Goal: Task Accomplishment & Management: Manage account settings

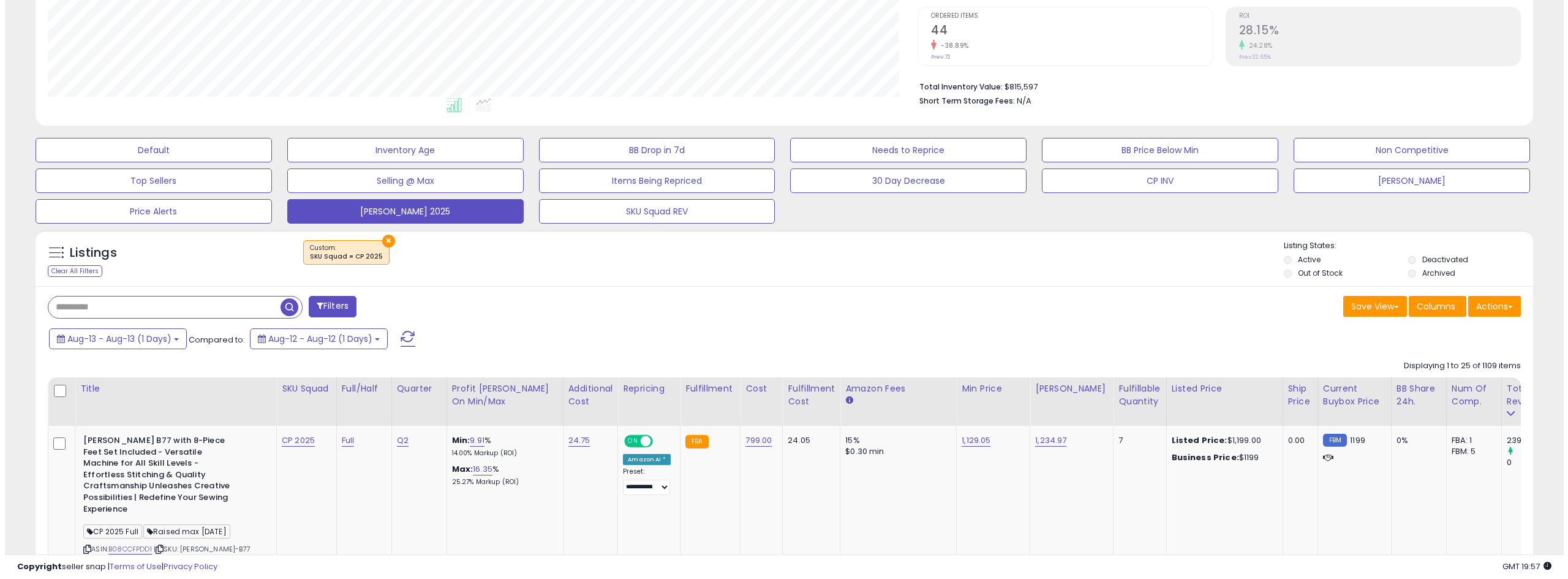
scroll to position [245, 0]
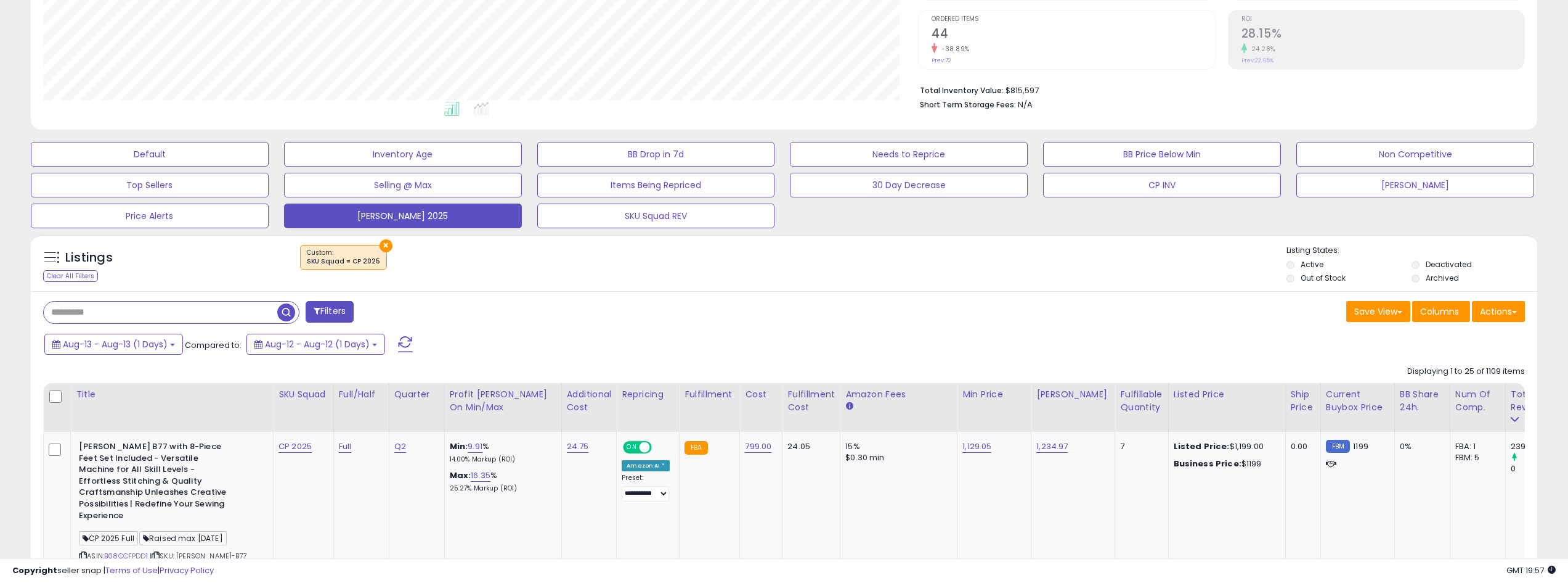
click at [420, 339] on button at bounding box center [405, 343] width 31 height 25
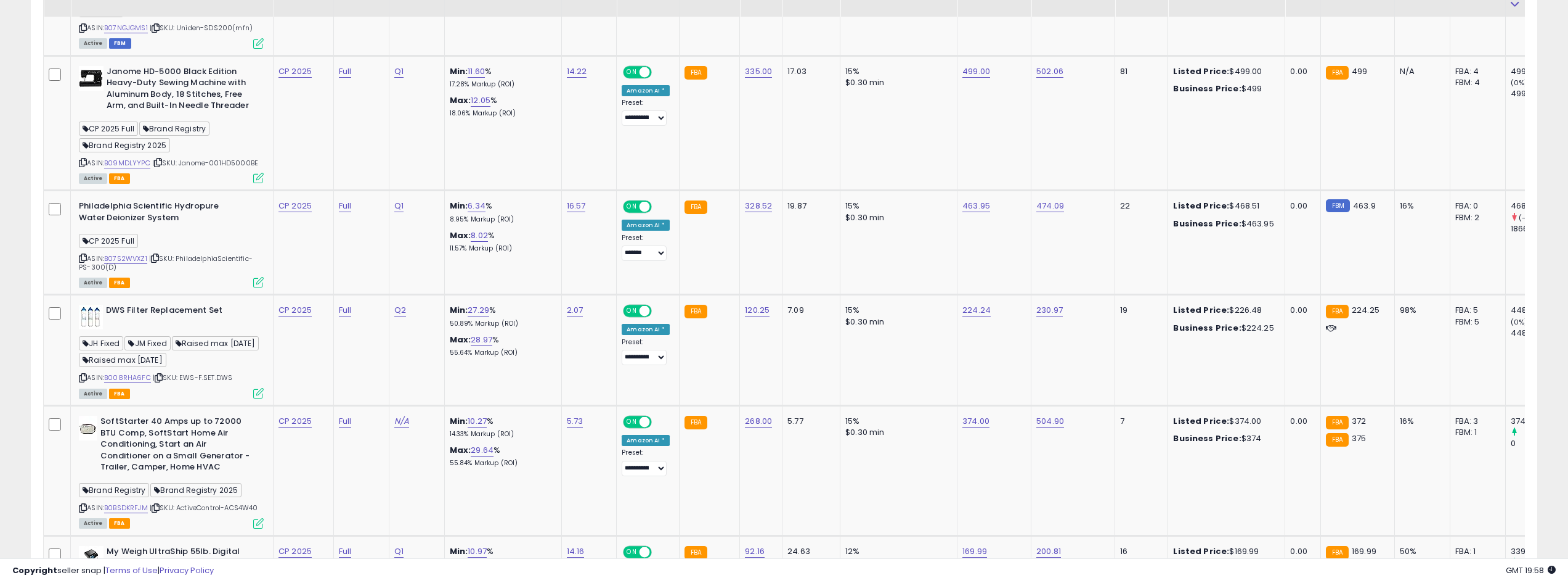
scroll to position [1356, 0]
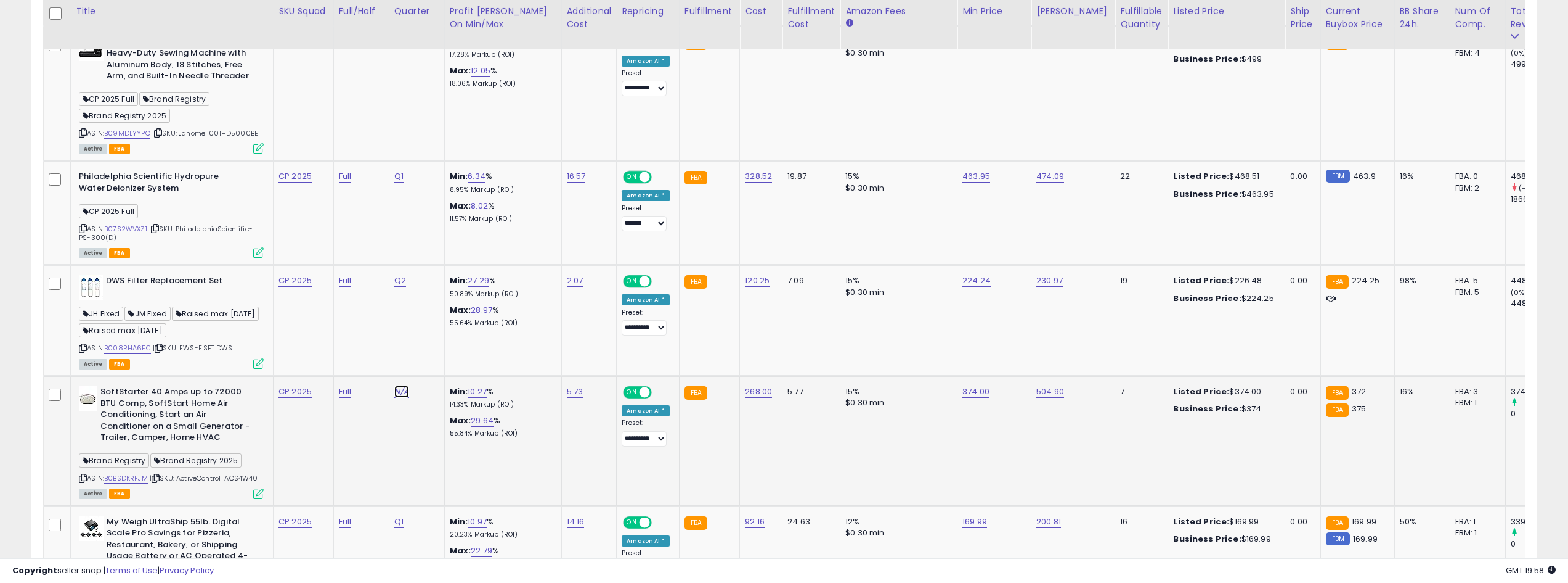
click at [405, 385] on link "N/A" at bounding box center [401, 391] width 15 height 12
click at [228, 473] on span "| SKU: ActiveControl-ACS4W40" at bounding box center [203, 477] width 108 height 10
drag, startPoint x: 182, startPoint y: 454, endPoint x: 204, endPoint y: 464, distance: 24.2
click at [204, 464] on div "ASIN: B0BSDKRFJM | SKU: ActiveControl-ACS4W40 Active FBA" at bounding box center [171, 441] width 185 height 111
copy span "ActiveControl-ACS4W40"
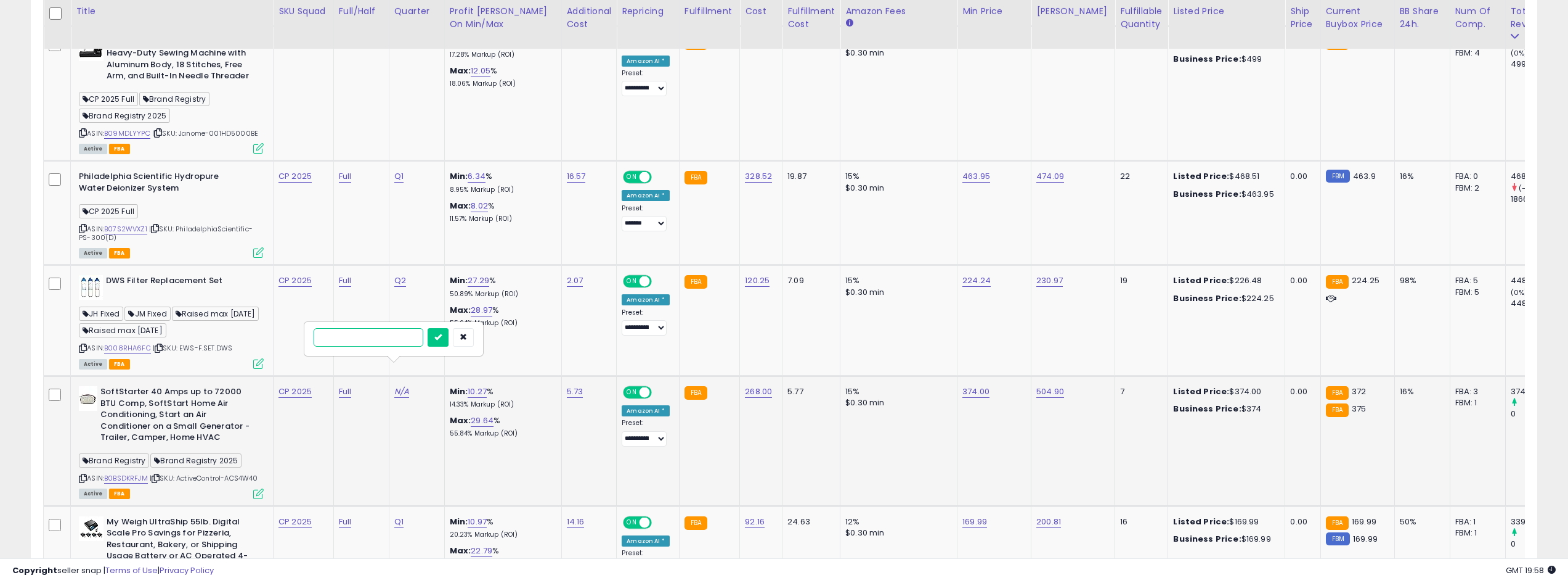
click at [393, 343] on input "text" at bounding box center [368, 336] width 110 height 18
type input "**"
click at [442, 339] on icon "submit" at bounding box center [438, 336] width 8 height 8
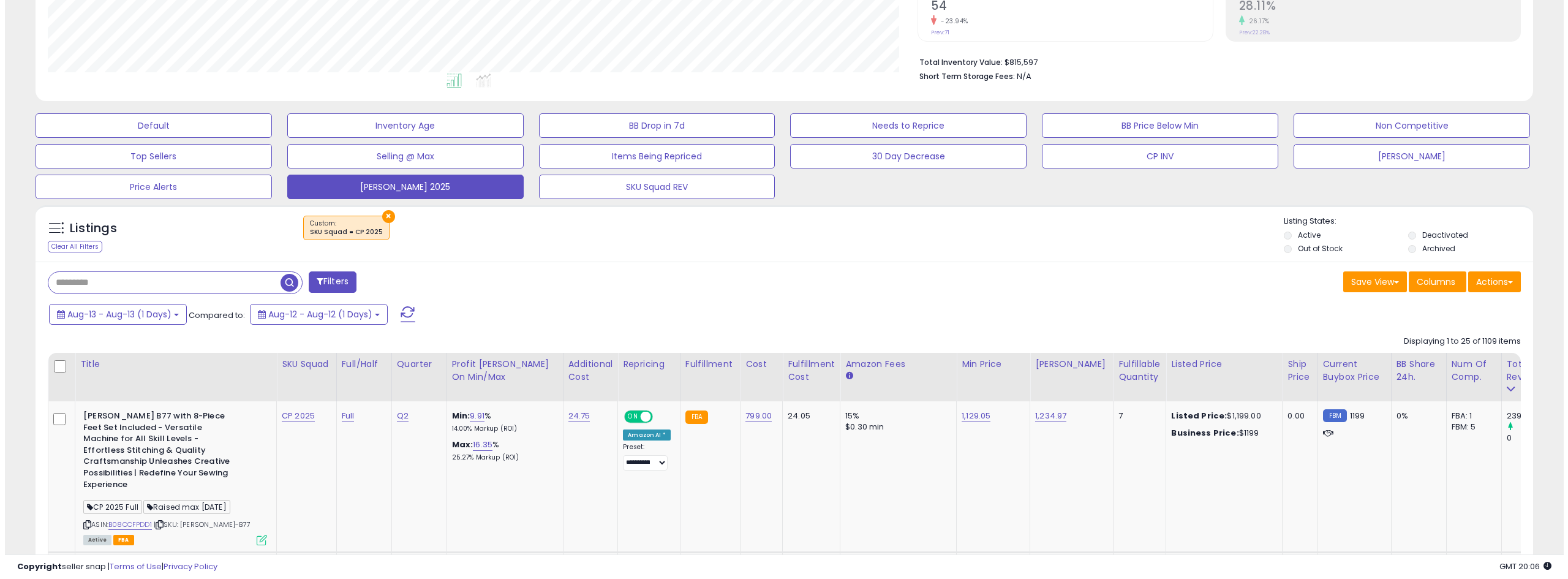
scroll to position [245, 0]
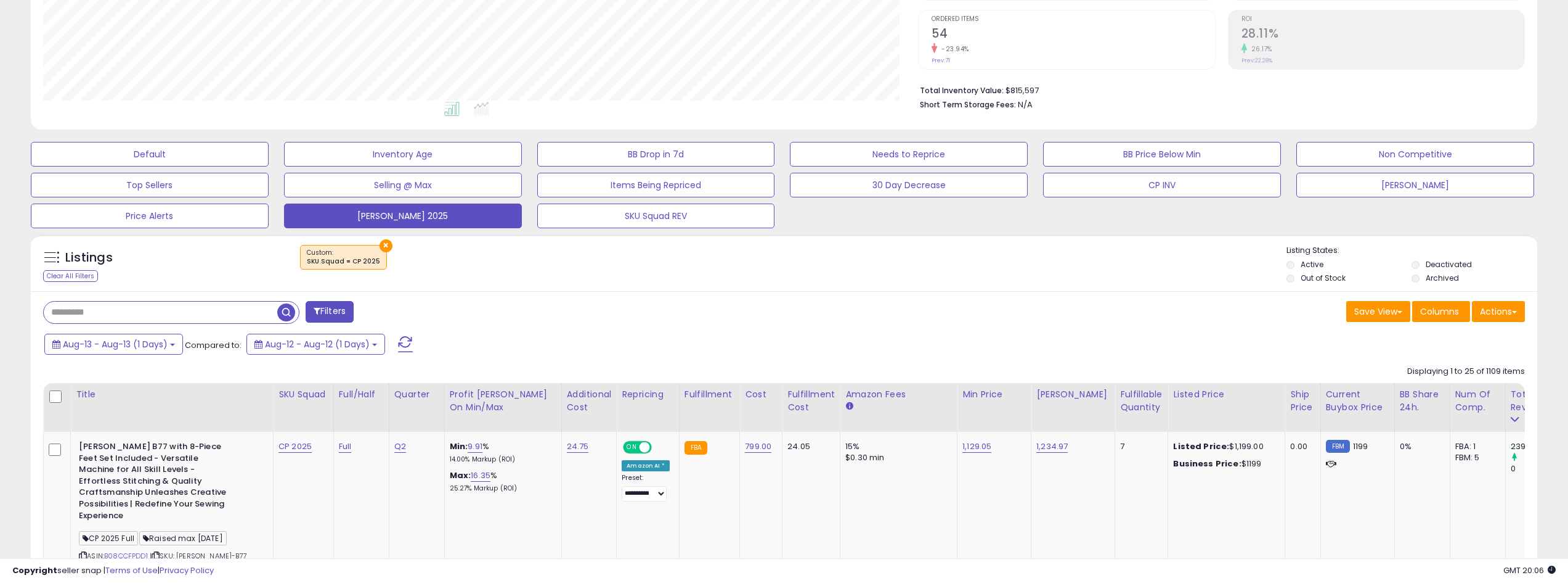
click at [411, 344] on span at bounding box center [405, 343] width 15 height 16
click at [344, 305] on button "Filters" at bounding box center [330, 311] width 48 height 22
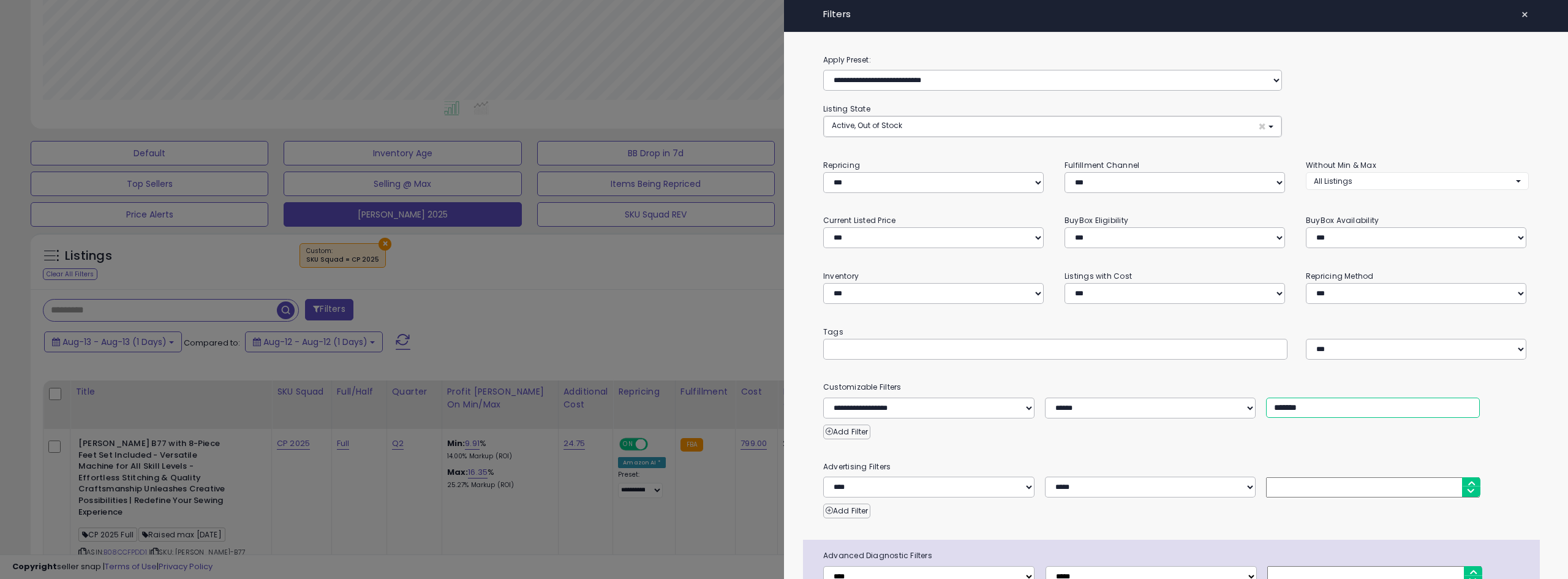
drag, startPoint x: 1278, startPoint y: 308, endPoint x: 1242, endPoint y: 302, distance: 36.5
click at [1246, 398] on div "**********" at bounding box center [1175, 408] width 723 height 21
click at [1290, 398] on input "*******" at bounding box center [1372, 408] width 214 height 21
drag, startPoint x: 1274, startPoint y: 308, endPoint x: 1244, endPoint y: 304, distance: 30.3
click at [1244, 398] on div "**********" at bounding box center [1175, 408] width 723 height 21
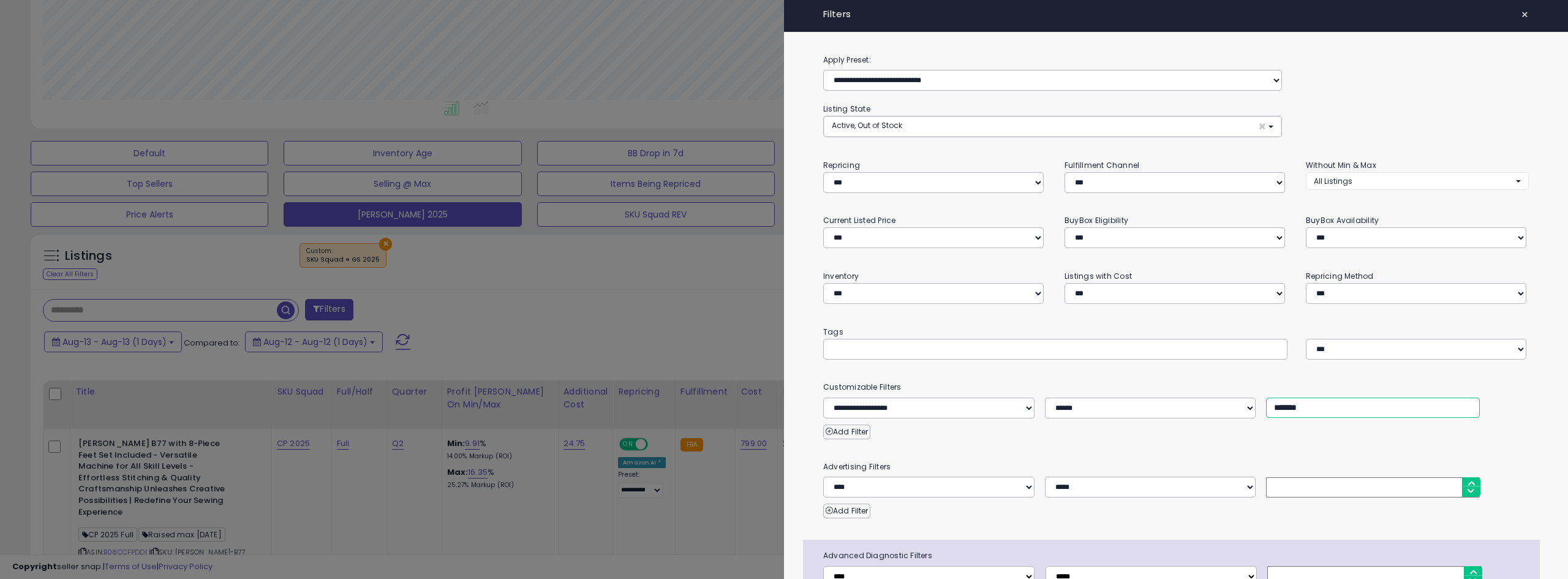
type input "*******"
click at [662, 269] on div at bounding box center [784, 290] width 1568 height 579
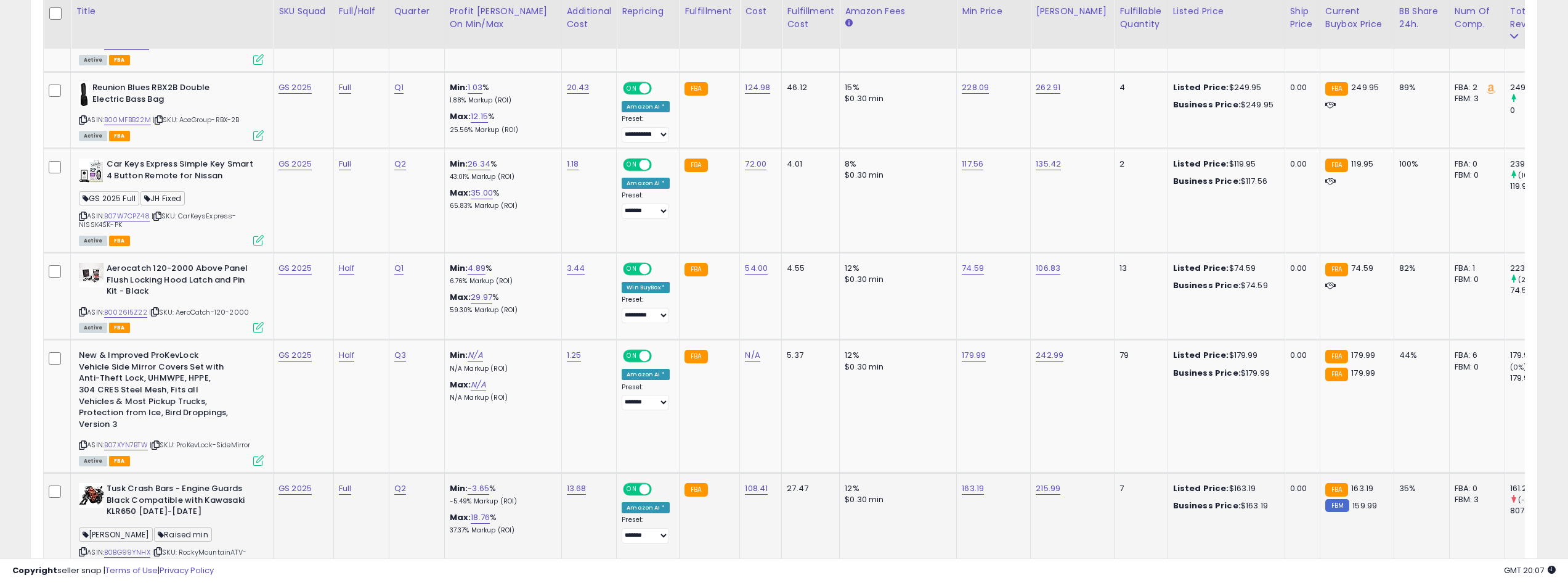
scroll to position [802, 0]
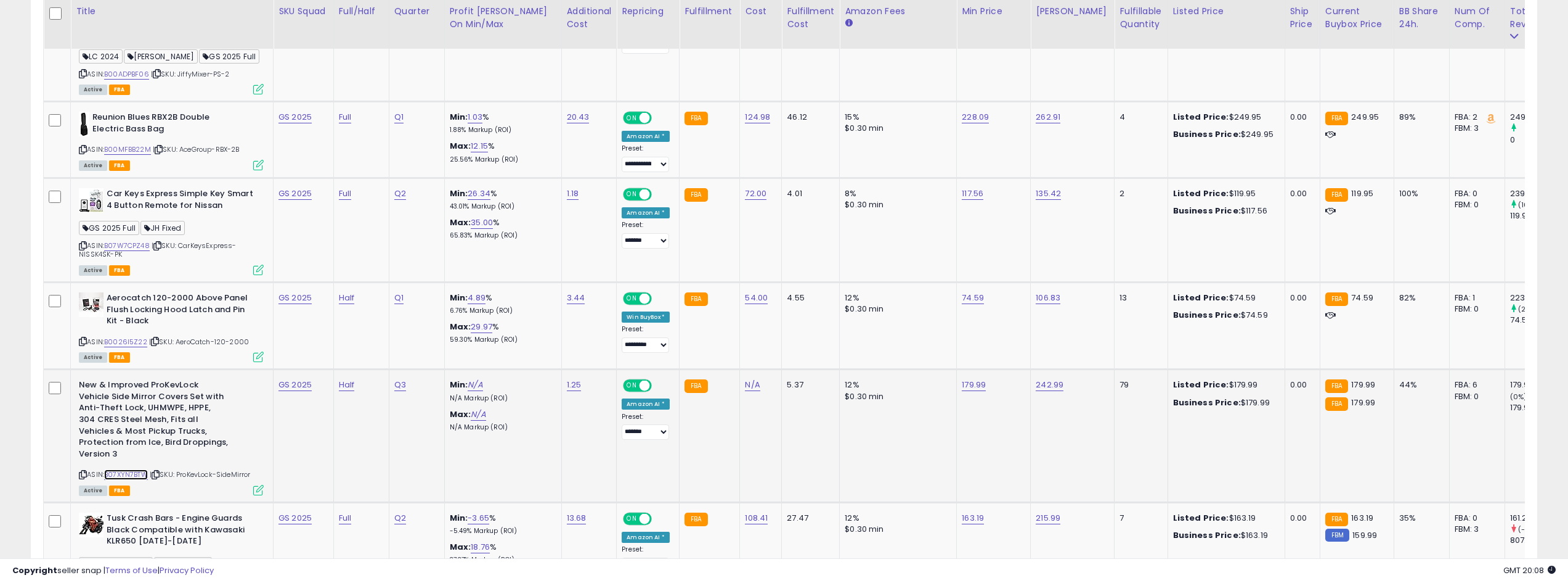
click at [133, 469] on link "B07XYN7BTW" at bounding box center [125, 474] width 44 height 10
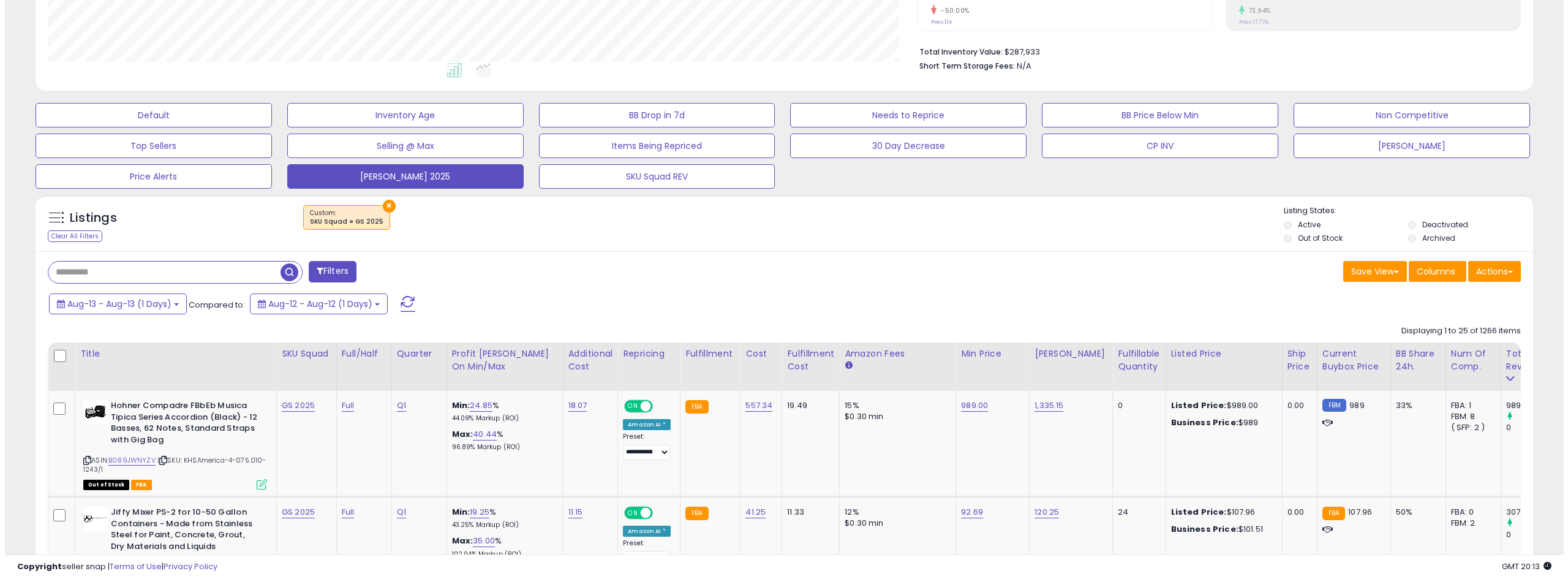
scroll to position [306, 0]
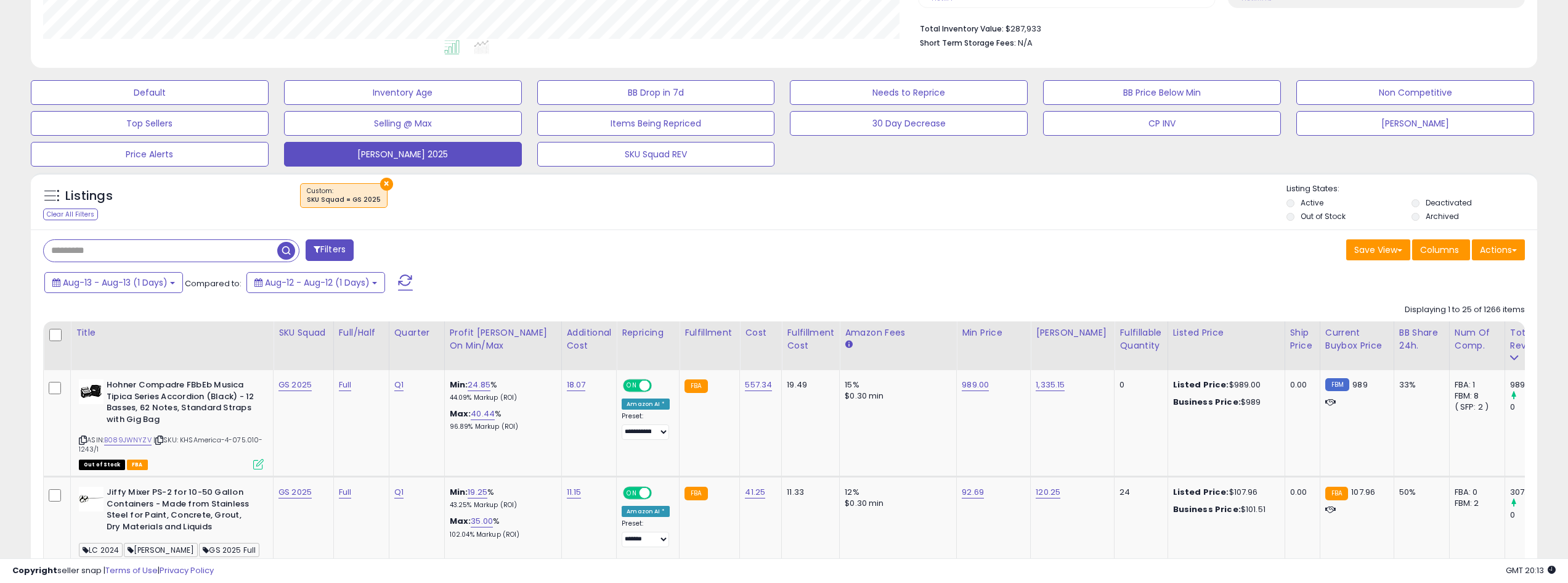
click at [348, 248] on button "Filters" at bounding box center [330, 250] width 48 height 22
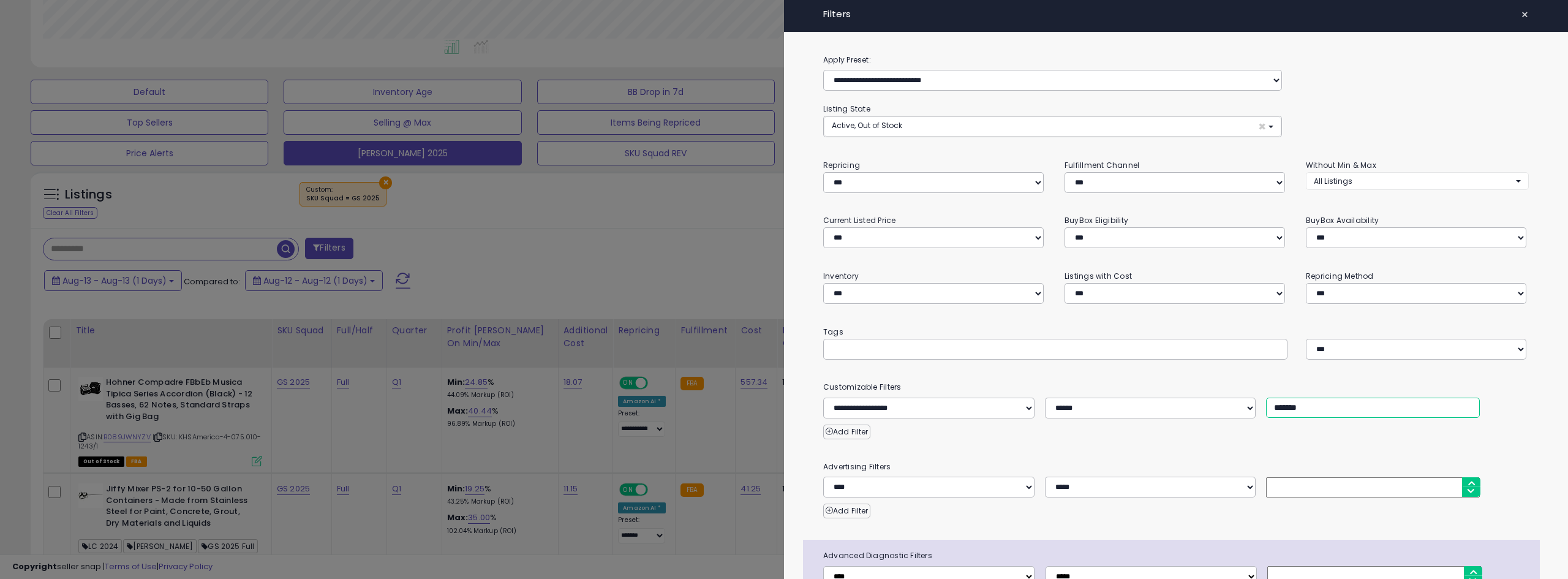
drag, startPoint x: 1280, startPoint y: 308, endPoint x: 1259, endPoint y: 310, distance: 21.1
click at [1259, 398] on div "**********" at bounding box center [1175, 408] width 723 height 21
type input "*******"
click at [668, 240] on div at bounding box center [784, 290] width 1568 height 579
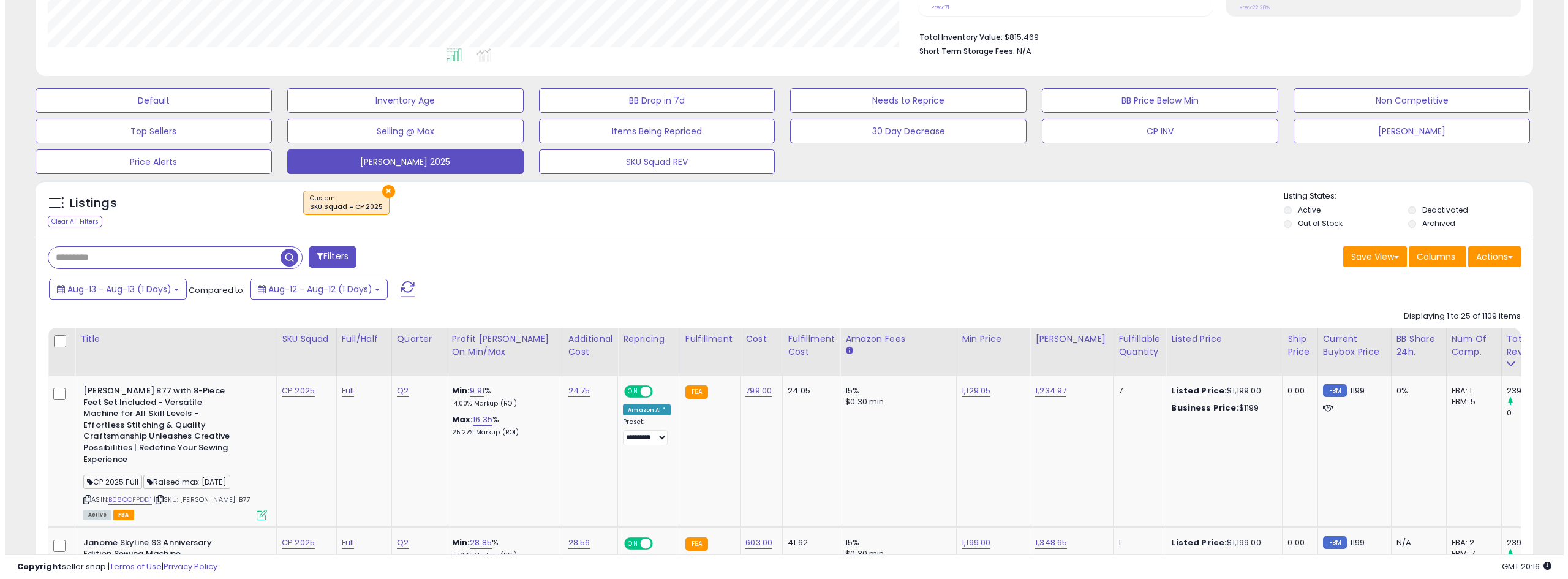
scroll to position [306, 0]
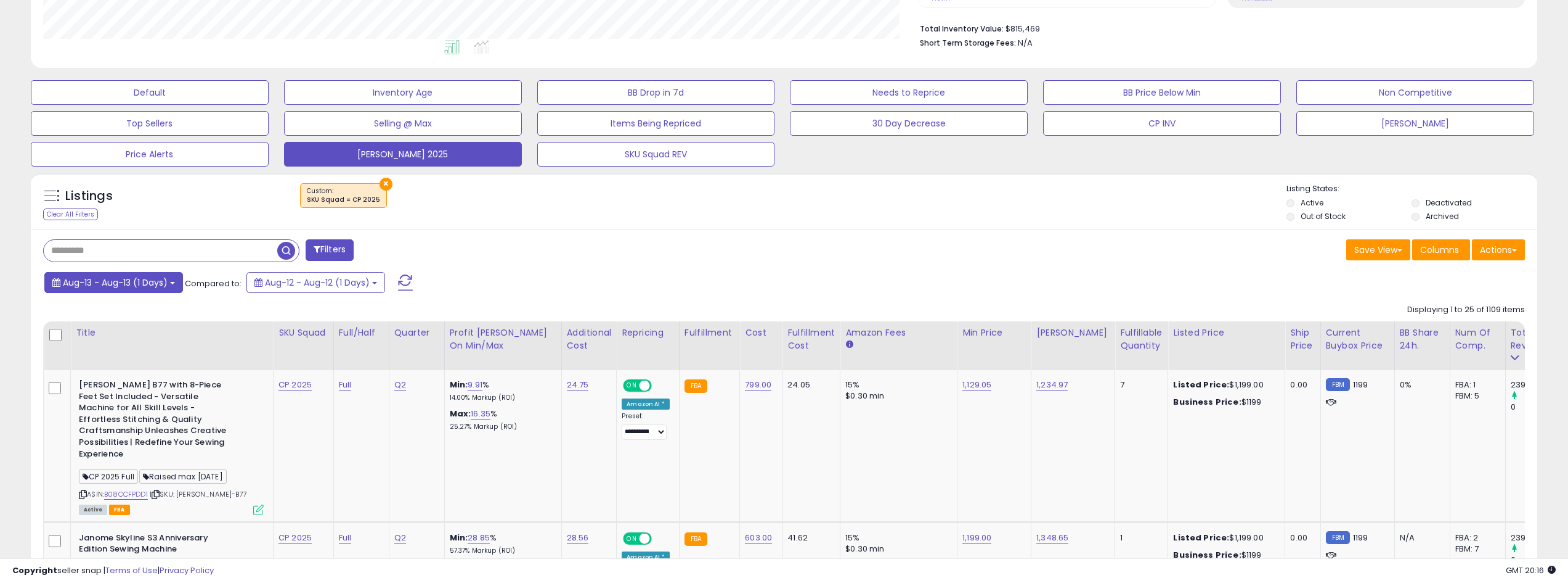
click at [168, 282] on span "Aug-13 - Aug-13 (1 Days)" at bounding box center [115, 282] width 105 height 12
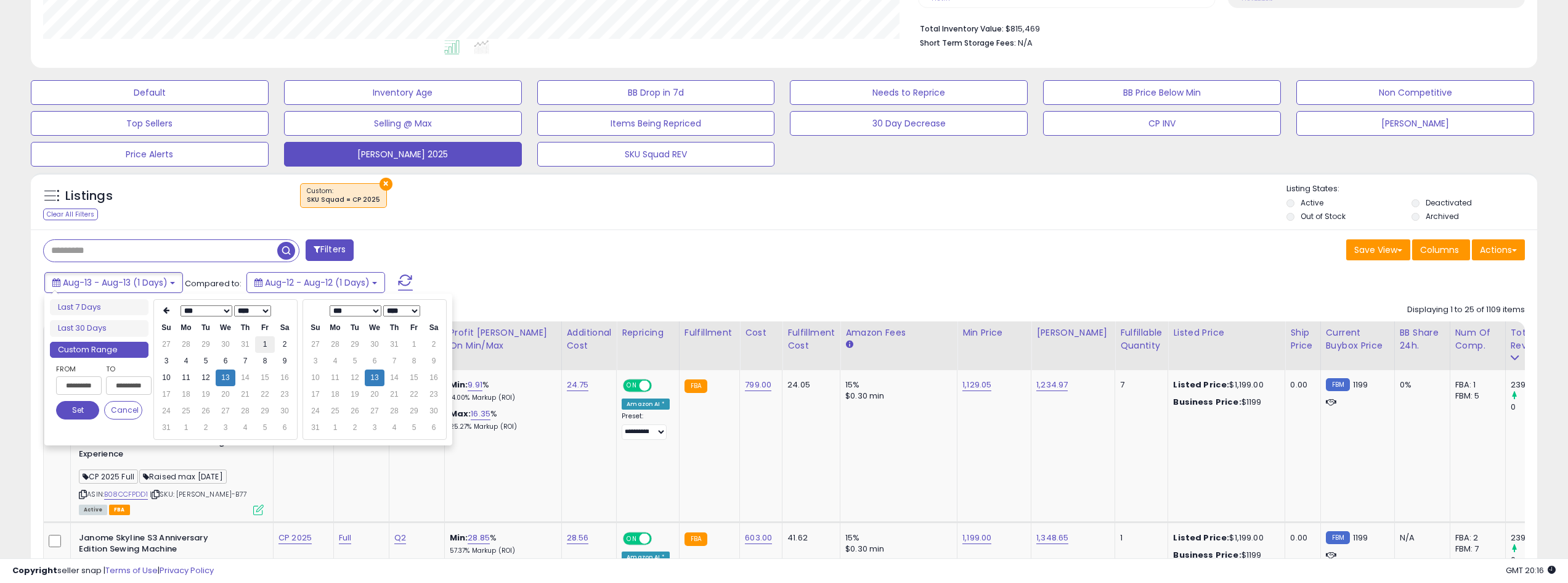
click at [264, 341] on td "1" at bounding box center [265, 343] width 20 height 16
type input "**********"
click at [86, 408] on button "Set" at bounding box center [78, 409] width 43 height 18
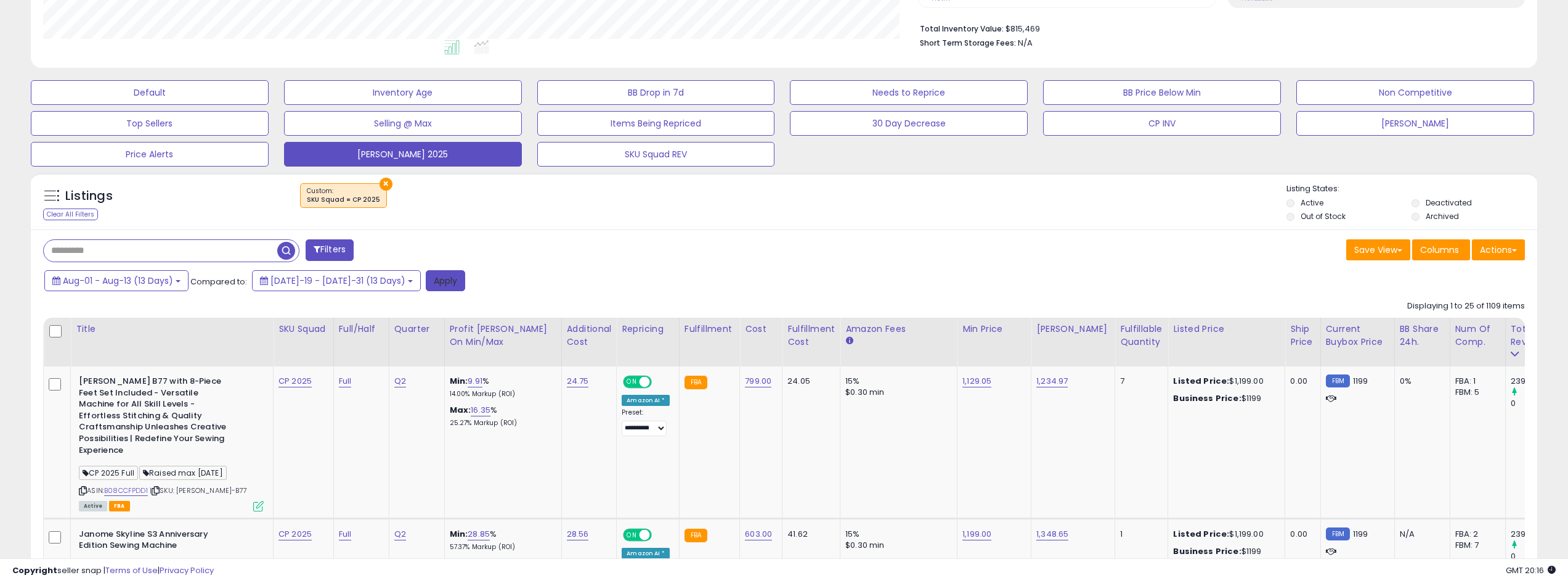
click at [426, 282] on button "Apply" at bounding box center [446, 280] width 40 height 21
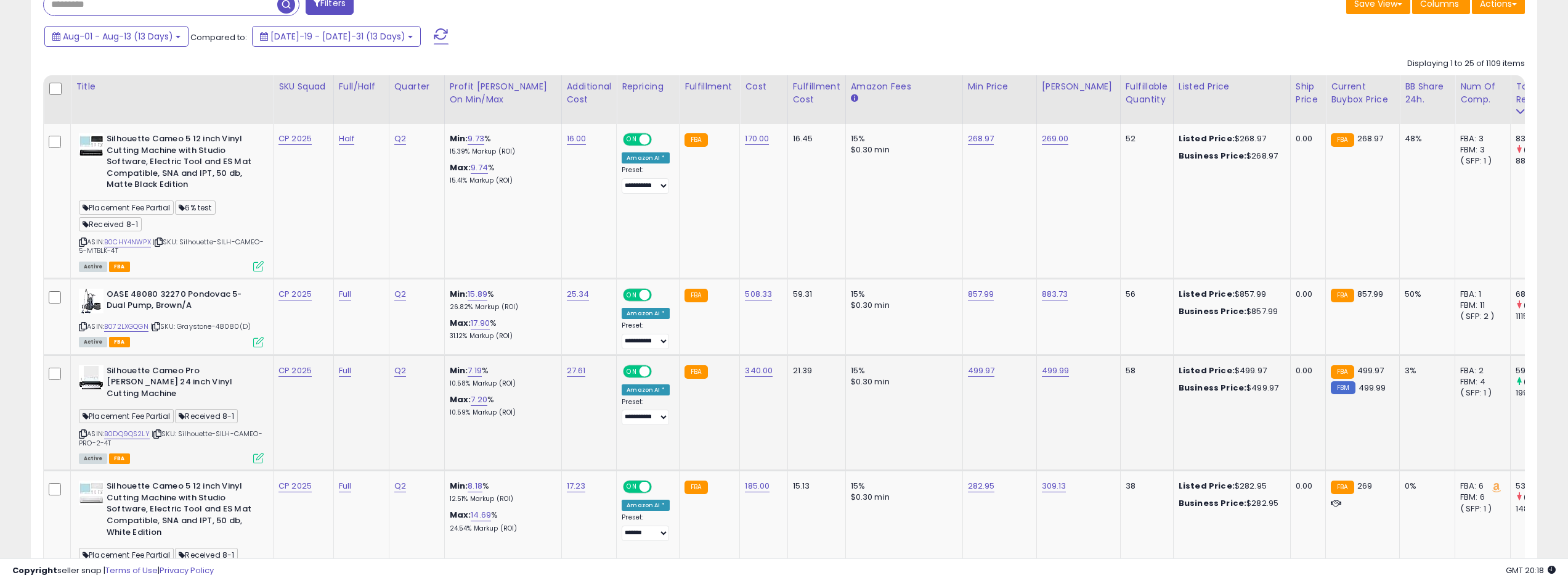
scroll to position [554, 0]
click at [143, 325] on link "B072LXGQGN" at bounding box center [125, 326] width 44 height 10
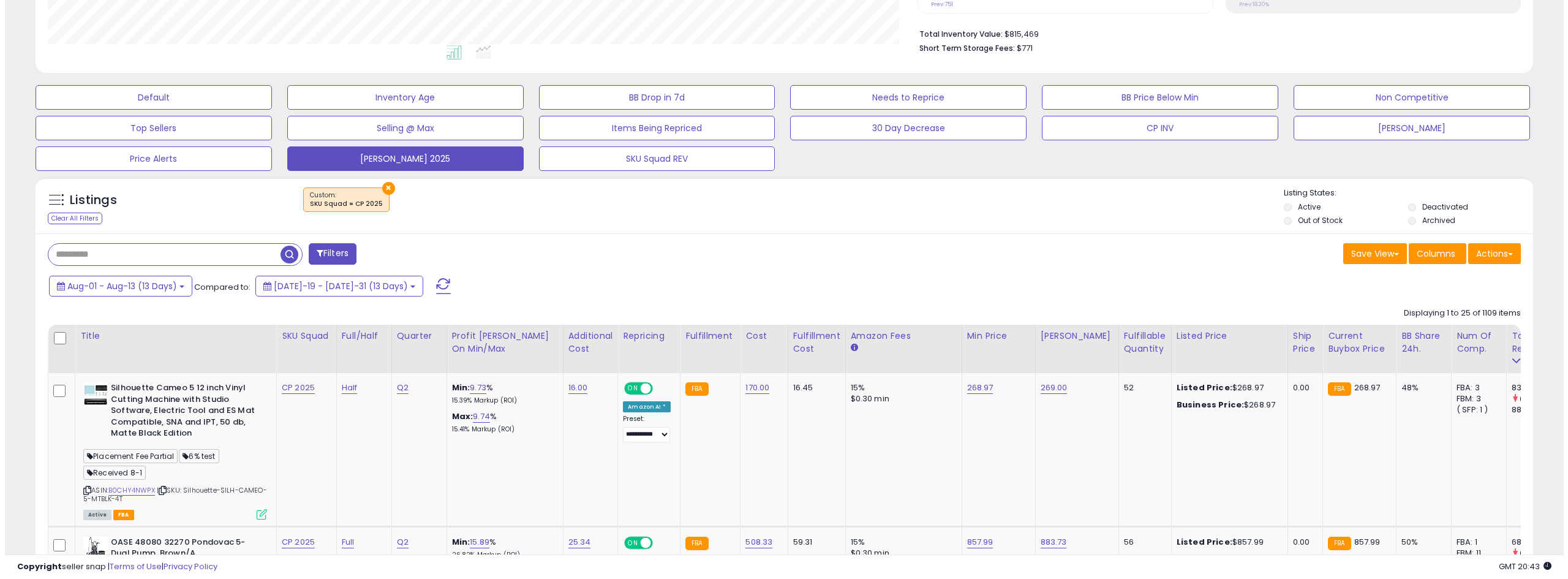
scroll to position [306, 0]
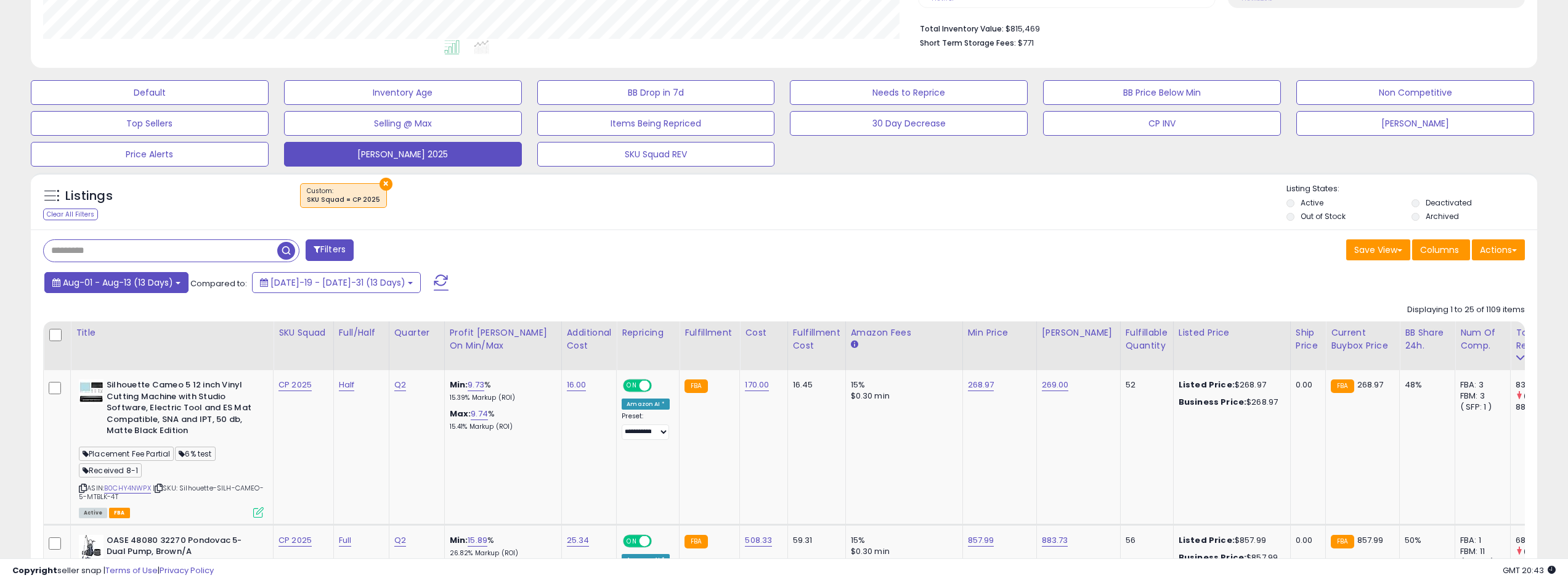
click at [166, 279] on span "Aug-01 - Aug-13 (13 Days)" at bounding box center [118, 282] width 111 height 12
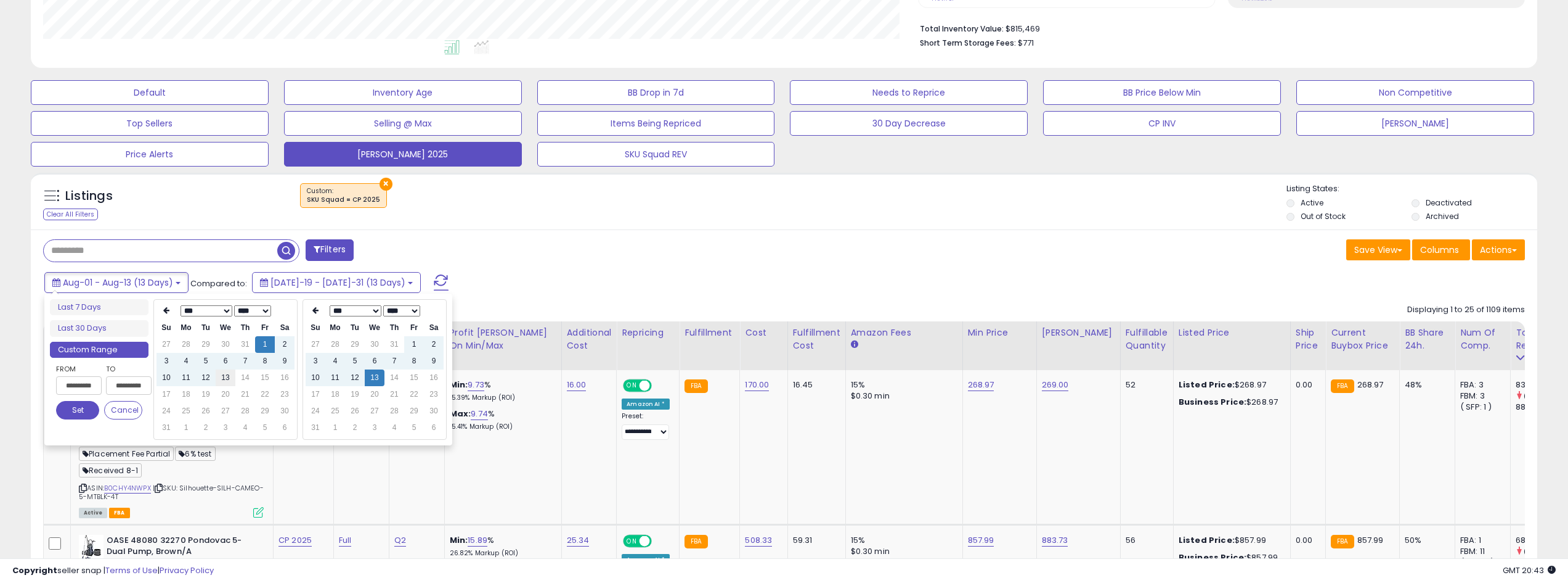
click at [225, 375] on td "13" at bounding box center [225, 377] width 20 height 16
type input "**********"
click at [56, 411] on button "Set" at bounding box center [78, 409] width 43 height 18
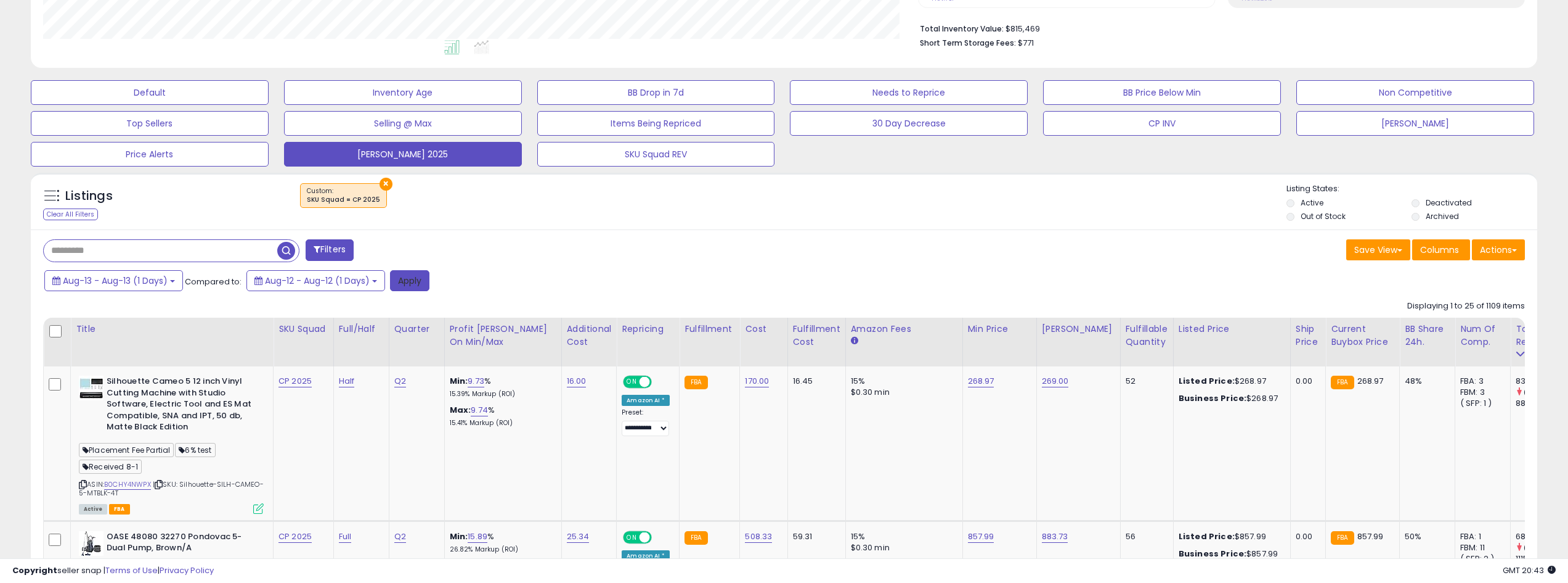
click at [411, 279] on button "Apply" at bounding box center [410, 280] width 40 height 21
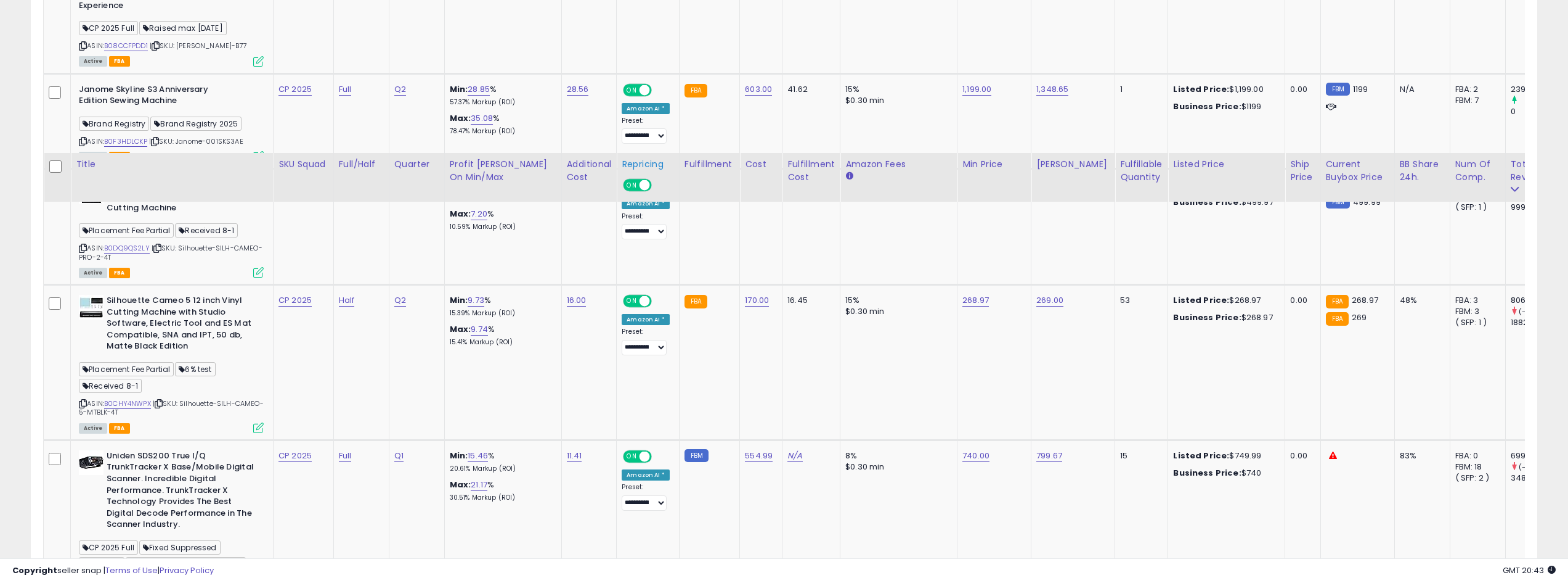
scroll to position [925, 0]
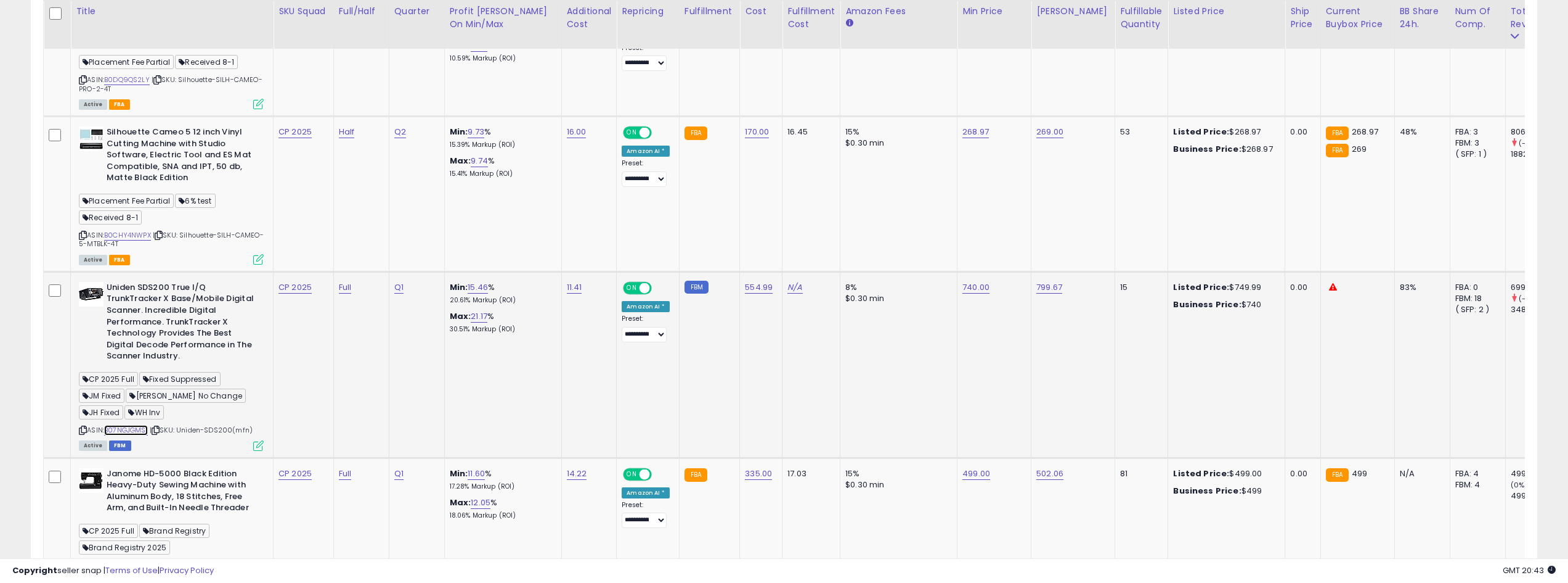
click at [138, 425] on link "B07NGJGMS1" at bounding box center [125, 430] width 44 height 10
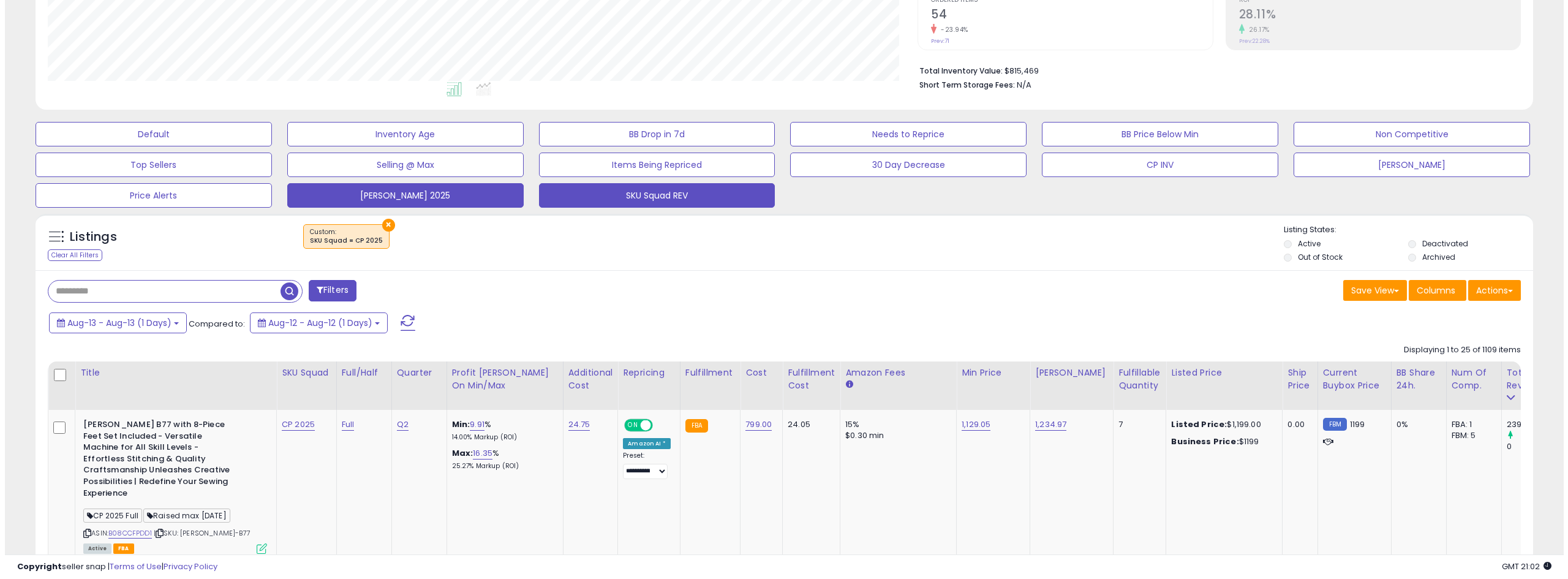
scroll to position [245, 0]
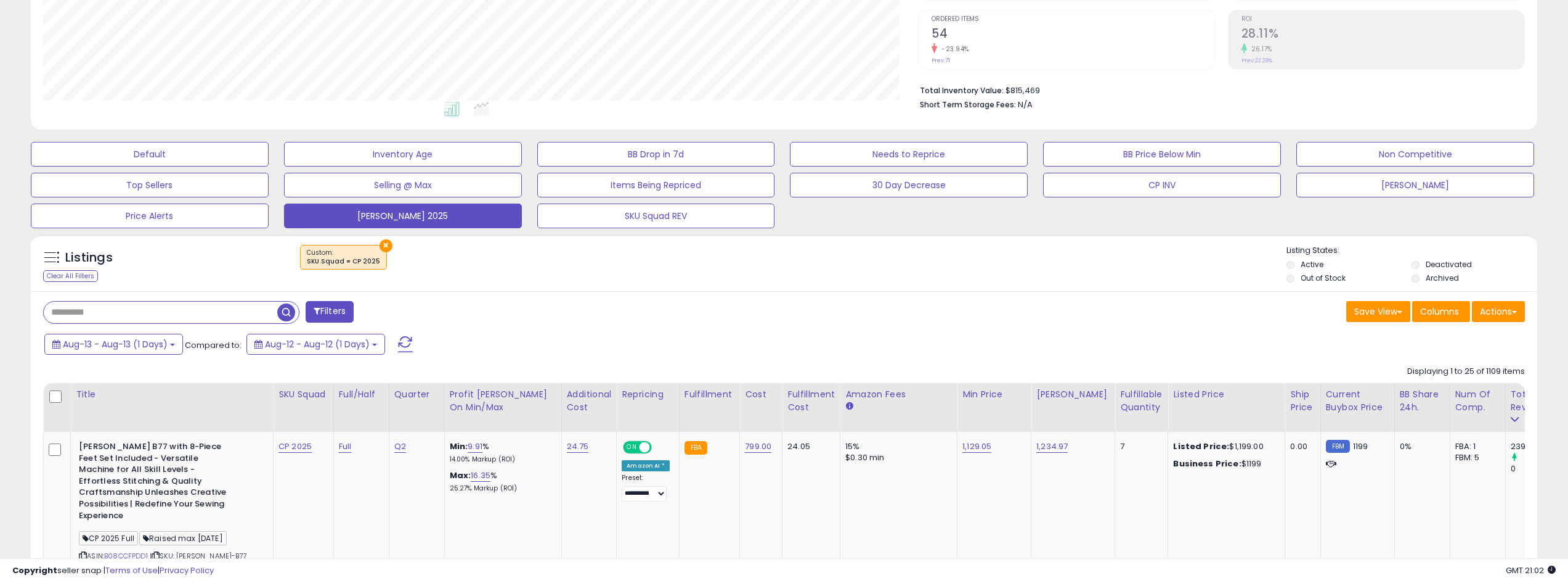
click at [411, 338] on span at bounding box center [405, 343] width 15 height 16
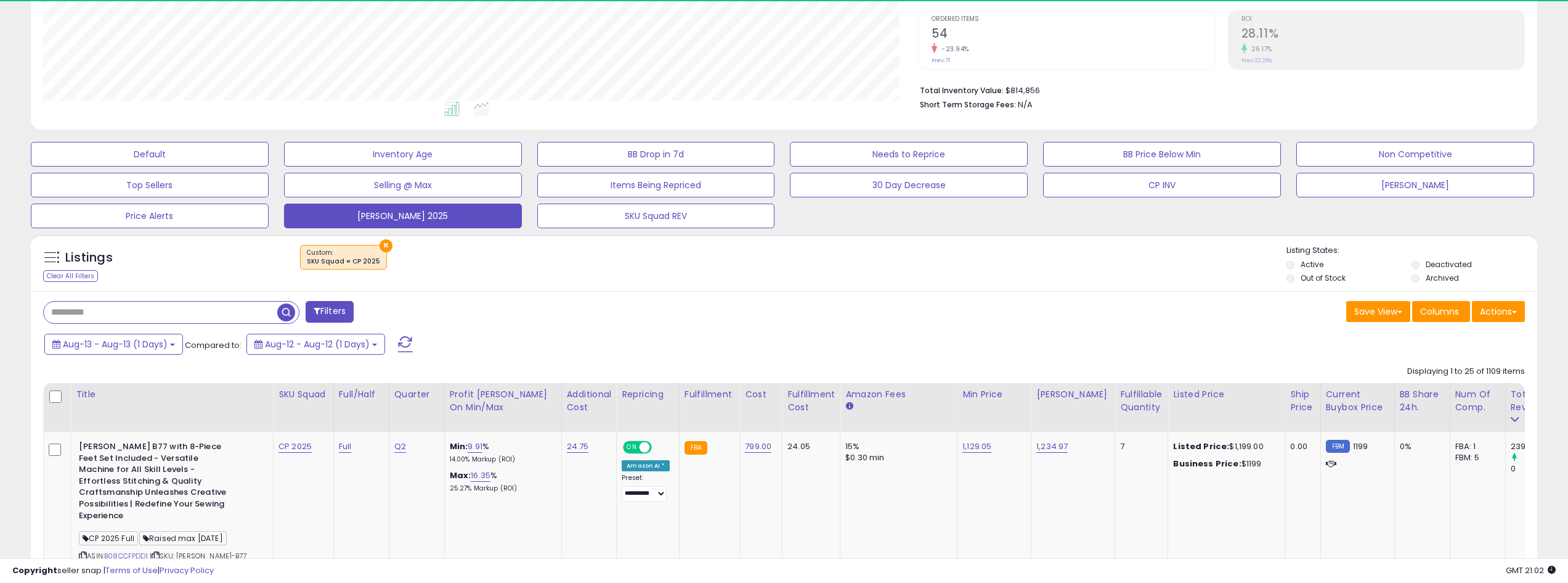
scroll to position [253, 876]
